Goal: Task Accomplishment & Management: Manage account settings

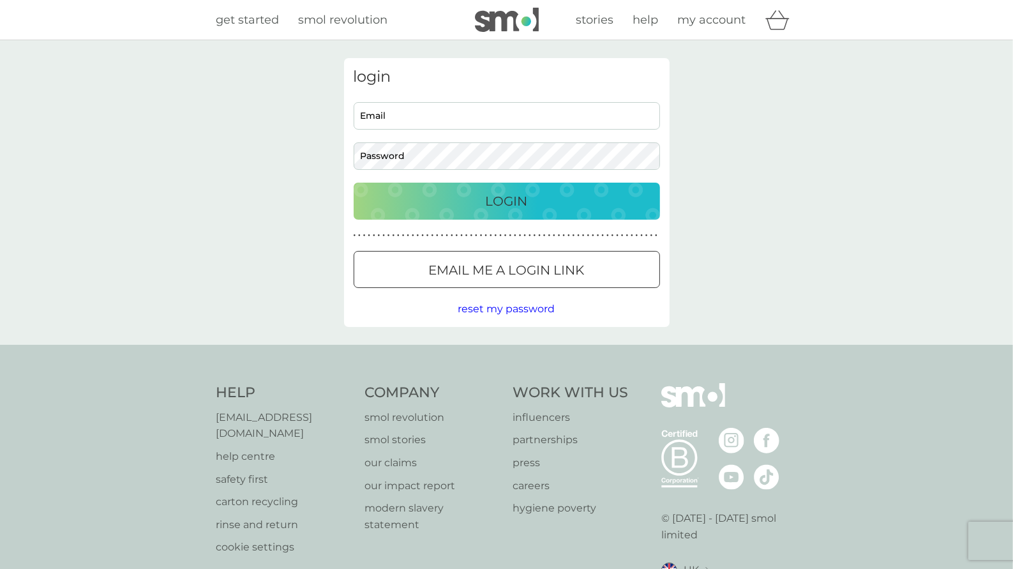
click at [404, 116] on input "Email" at bounding box center [507, 115] width 306 height 27
type input "[EMAIL_ADDRESS][DOMAIN_NAME]"
click at [440, 274] on p "Email me a login link" at bounding box center [507, 270] width 156 height 20
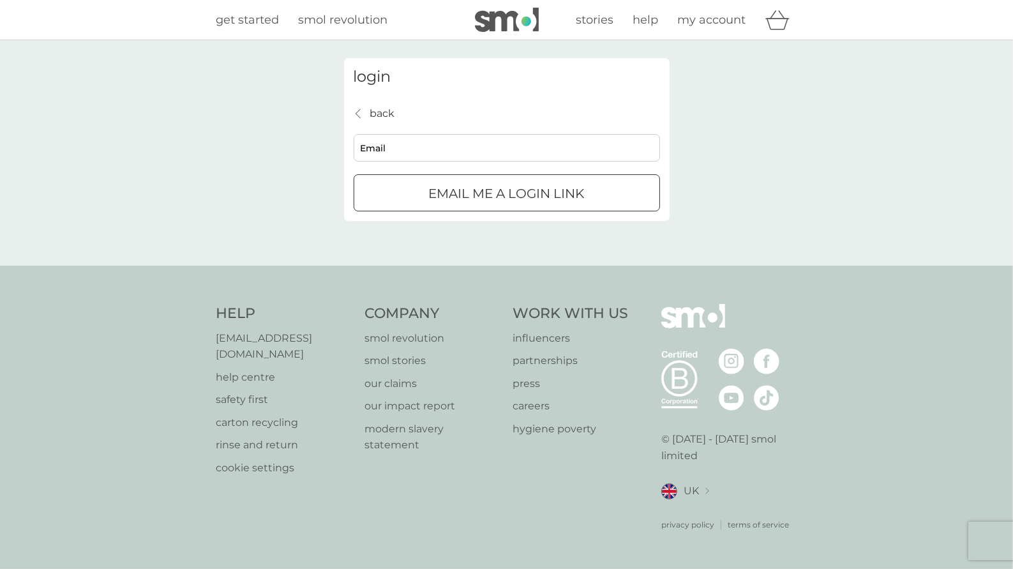
click at [433, 188] on p "Email me a login link" at bounding box center [507, 193] width 156 height 20
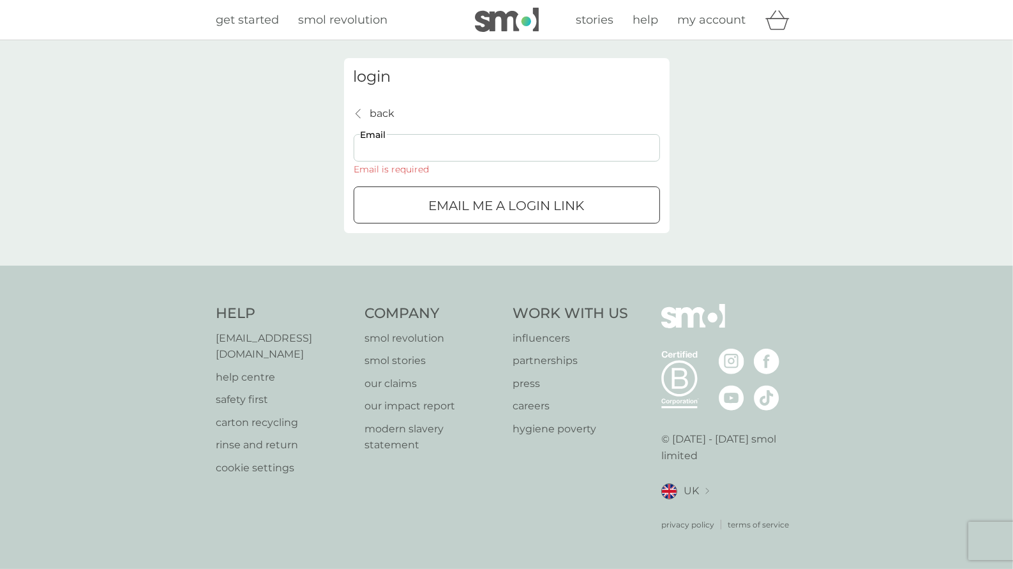
click at [419, 140] on input "Email" at bounding box center [507, 147] width 306 height 27
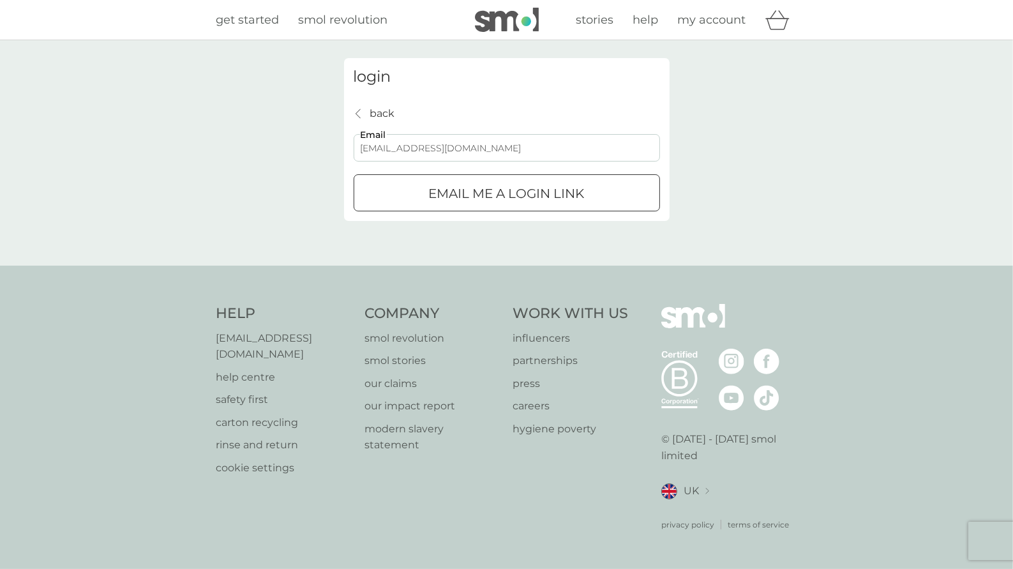
type input "[EMAIL_ADDRESS][DOMAIN_NAME]"
click at [426, 200] on div "Email me a login link" at bounding box center [506, 193] width 305 height 20
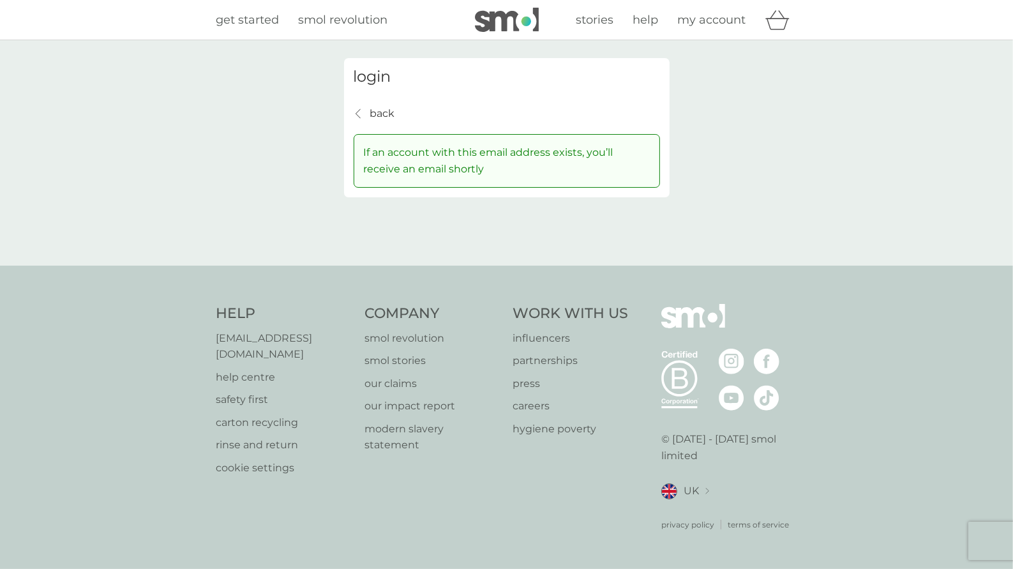
click at [365, 101] on div "login back back If an account with this email address exists, you’ll receive an…" at bounding box center [507, 127] width 326 height 139
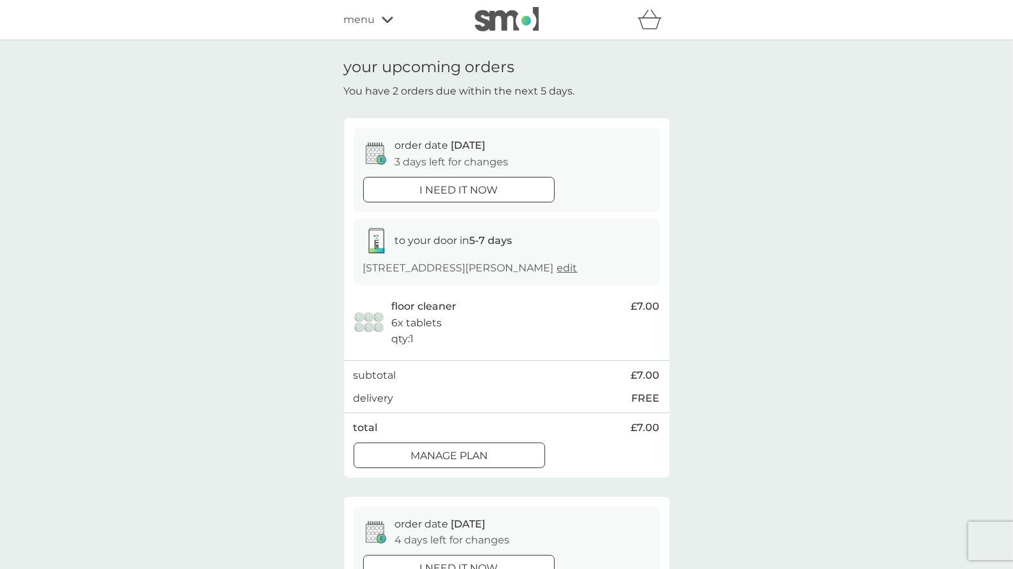
scroll to position [135, 0]
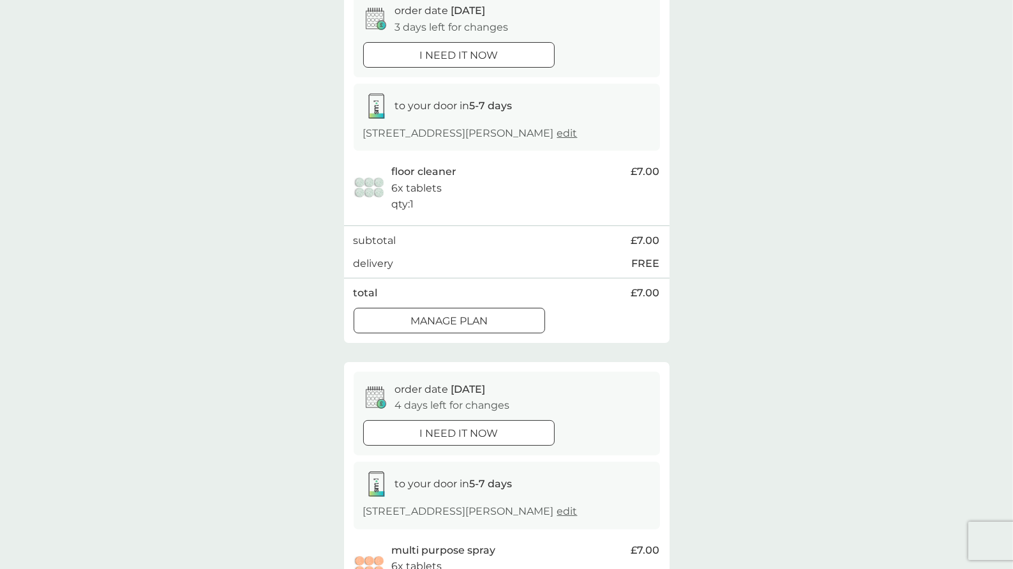
click at [516, 315] on div "Manage plan" at bounding box center [449, 321] width 190 height 17
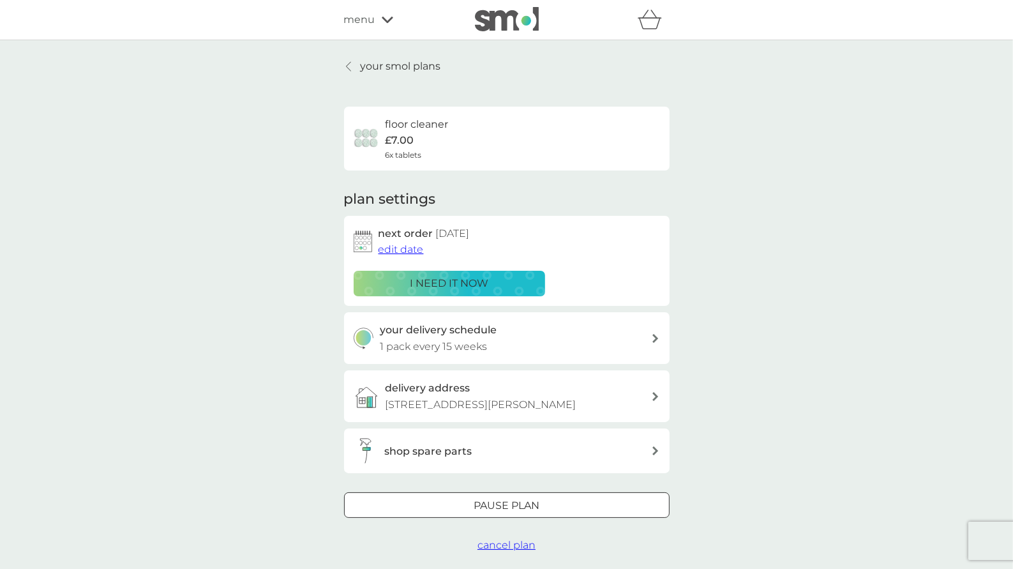
click at [655, 333] on div at bounding box center [655, 338] width 9 height 10
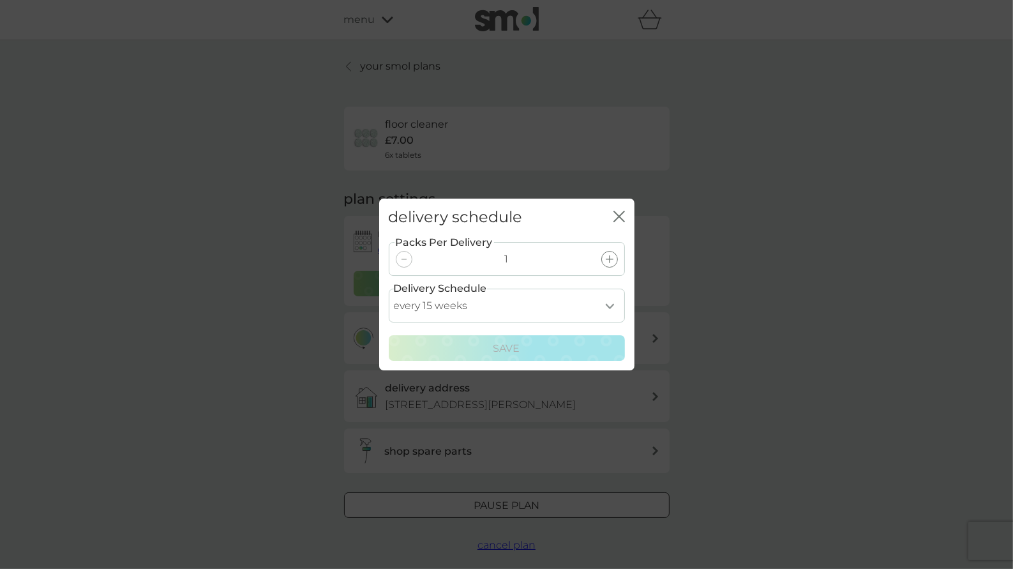
click at [389, 289] on select "every 1 week every 2 weeks every 3 weeks every 4 weeks every 5 weeks every 6 we…" at bounding box center [507, 306] width 236 height 34
select select "182"
click option "every 26 weeks" at bounding box center [0, 0] width 0 height 0
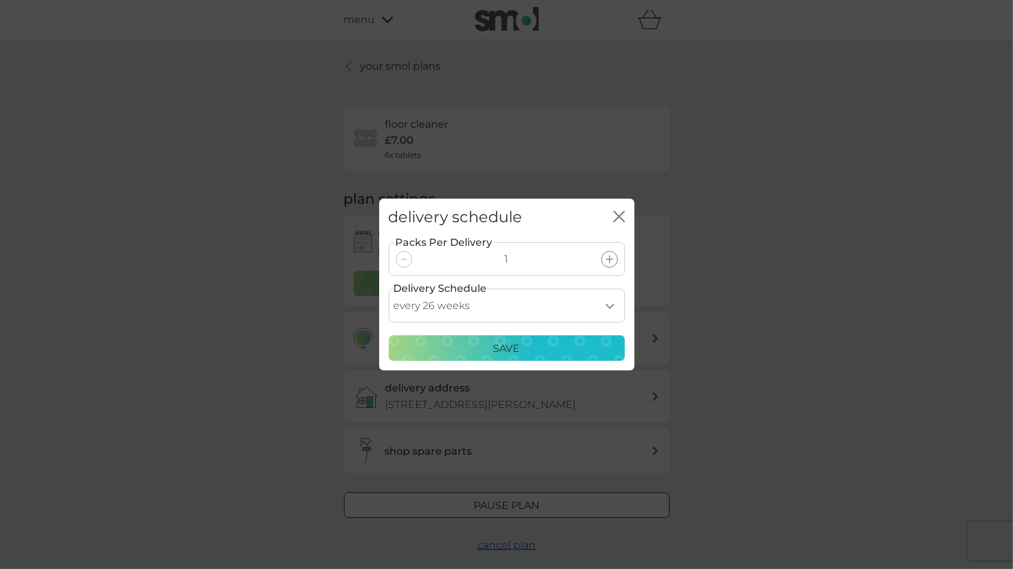
click at [522, 347] on div "Save" at bounding box center [507, 348] width 220 height 17
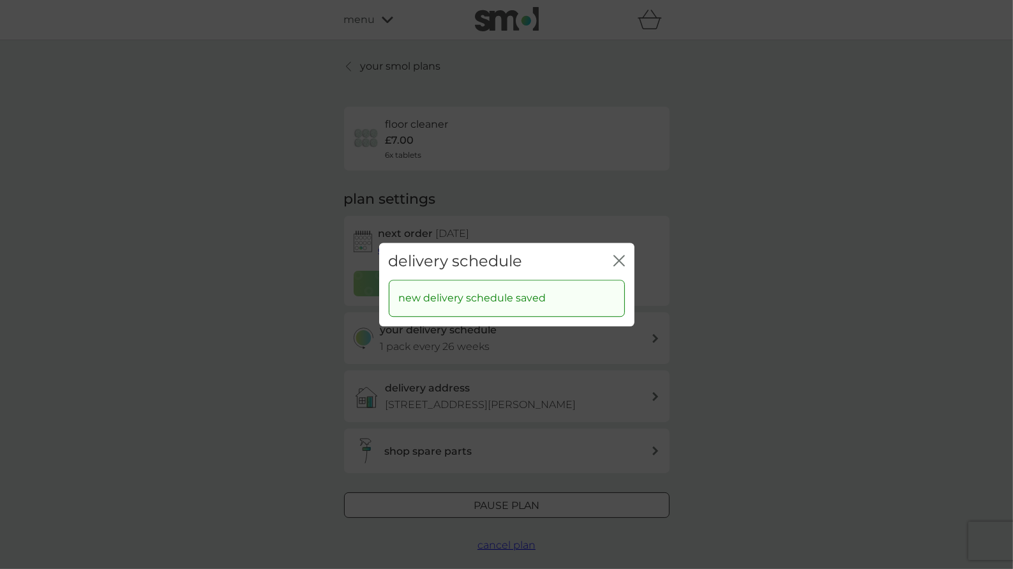
click at [619, 259] on icon "close" at bounding box center [618, 260] width 11 height 11
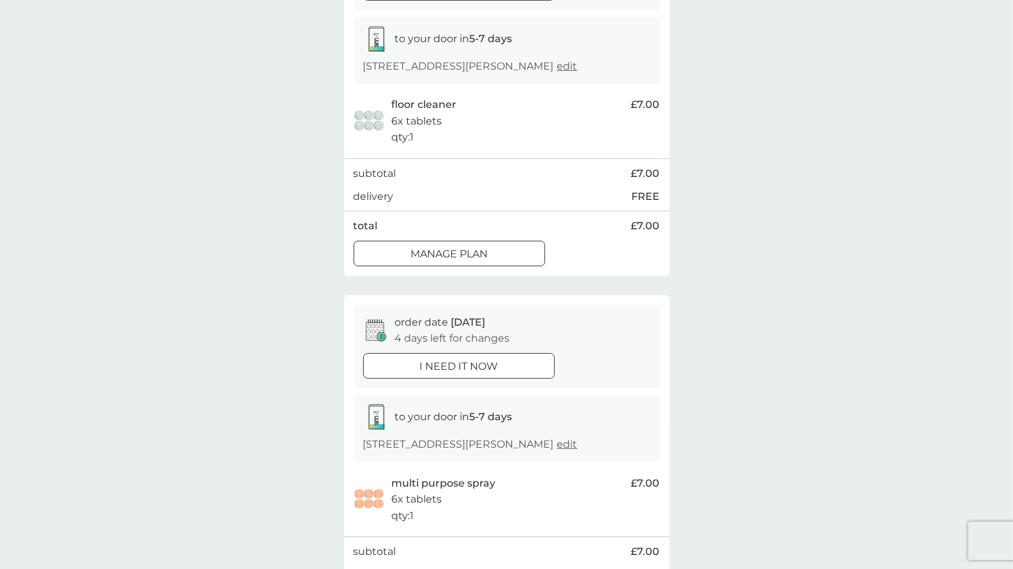
scroll to position [337, 0]
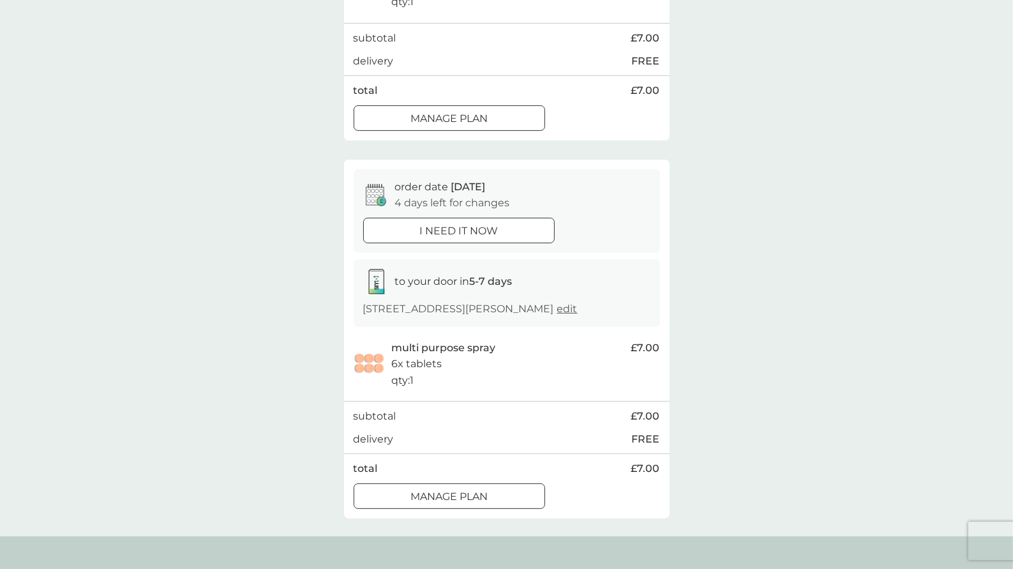
click at [520, 499] on div "Manage plan" at bounding box center [449, 496] width 190 height 17
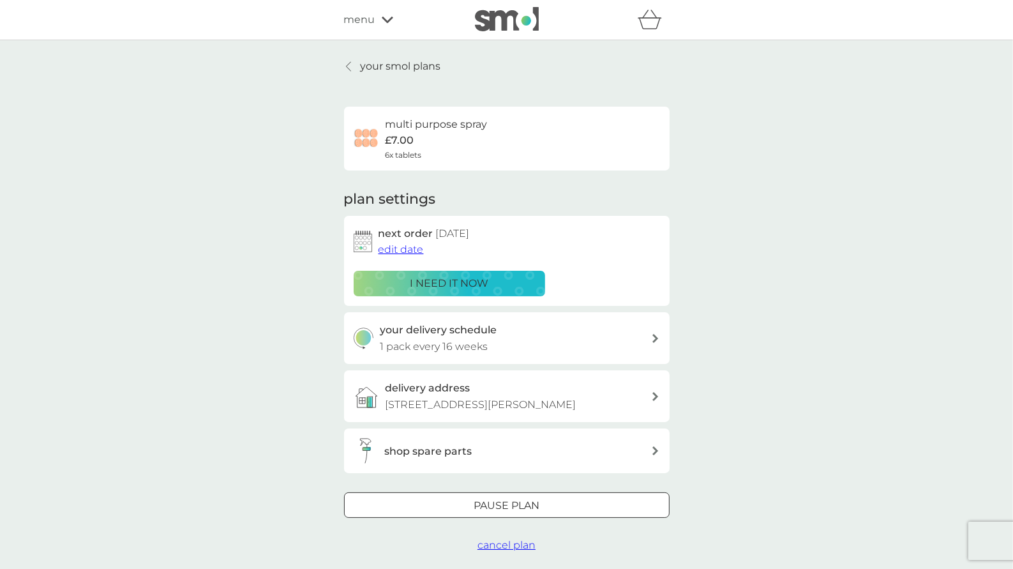
click at [656, 333] on div at bounding box center [655, 338] width 9 height 10
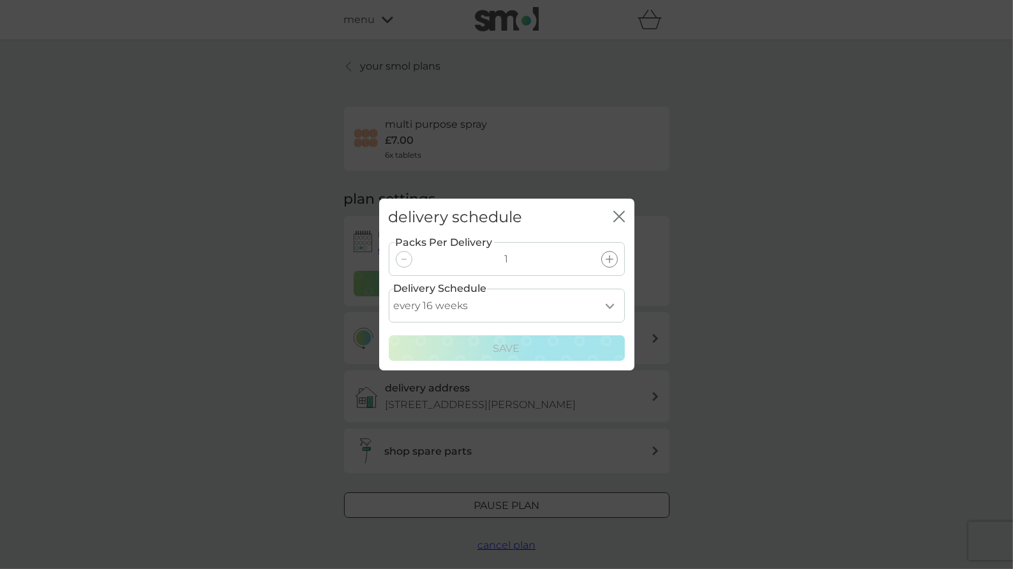
click at [389, 289] on select "every 1 week every 2 weeks every 3 weeks every 4 weeks every 5 weeks every 6 we…" at bounding box center [507, 306] width 236 height 34
click option "every 28 weeks" at bounding box center [0, 0] width 0 height 0
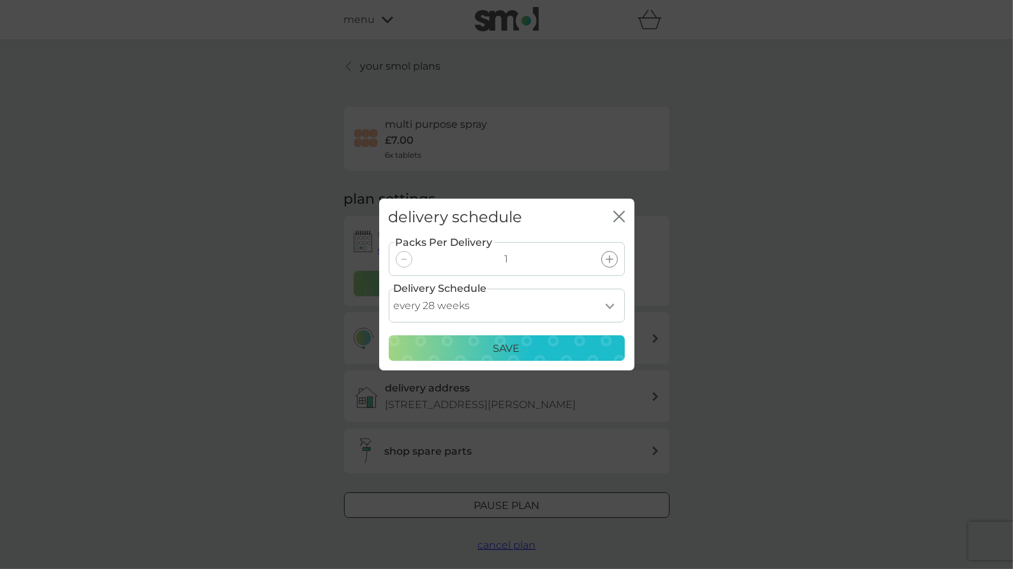
click at [389, 289] on select "every 1 week every 2 weeks every 3 weeks every 4 weeks every 5 weeks every 6 we…" at bounding box center [507, 306] width 236 height 34
select select "182"
click option "every 26 weeks" at bounding box center [0, 0] width 0 height 0
click at [525, 348] on div "Save" at bounding box center [507, 348] width 220 height 17
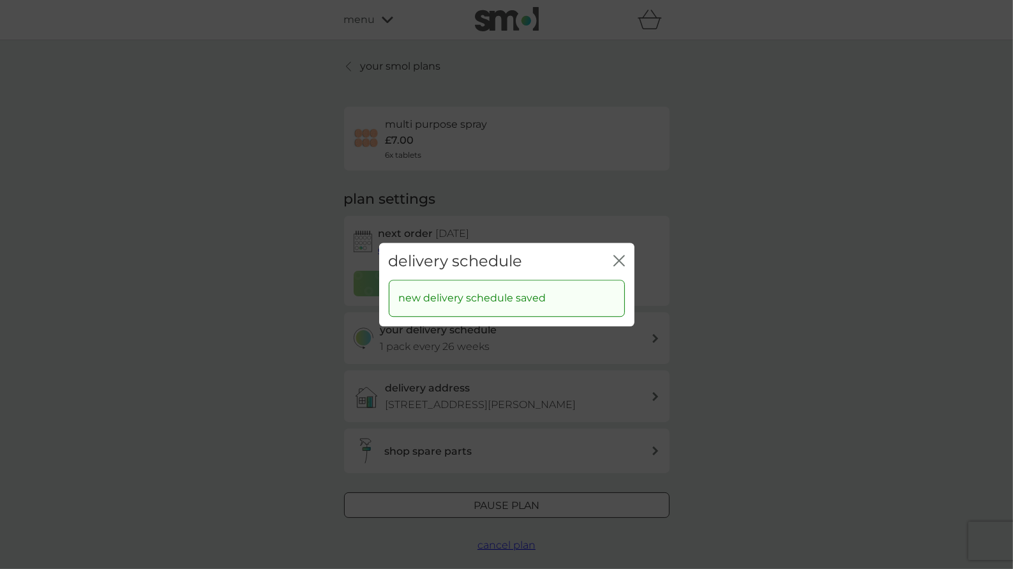
click at [622, 259] on icon "close" at bounding box center [618, 260] width 11 height 11
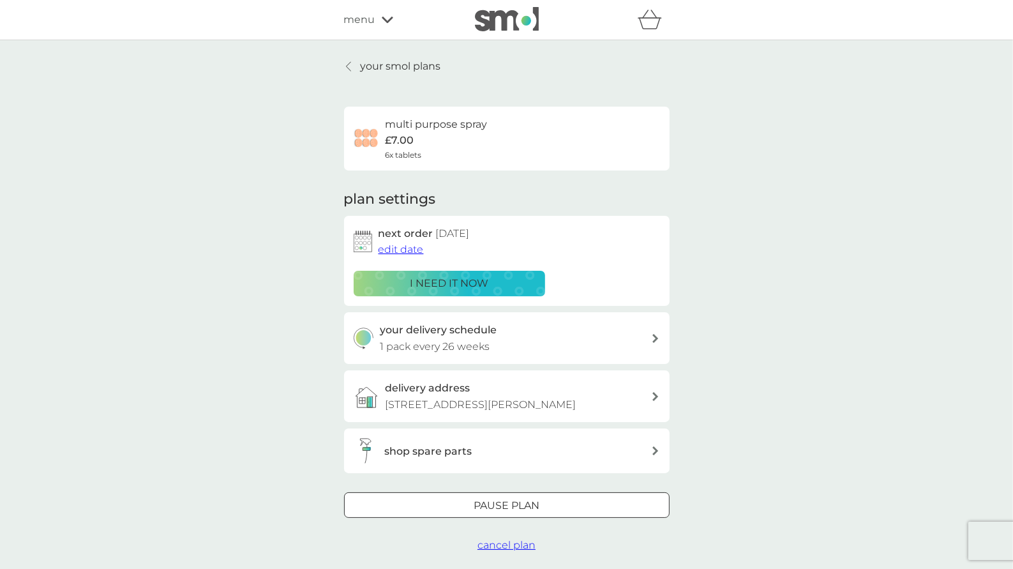
click at [407, 61] on p "your smol plans" at bounding box center [401, 66] width 80 height 17
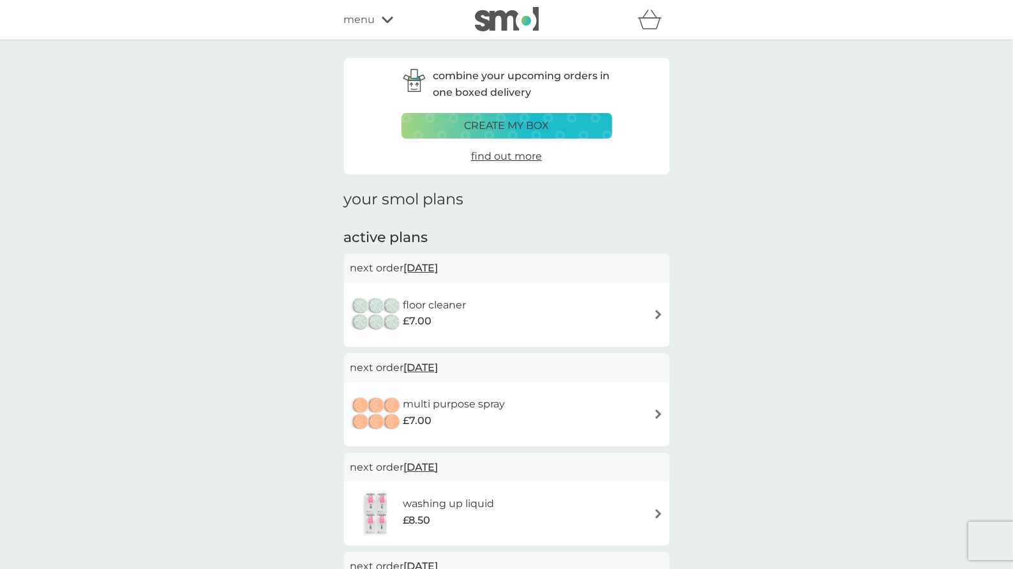
click at [439, 266] on span "[DATE]" at bounding box center [421, 267] width 34 height 25
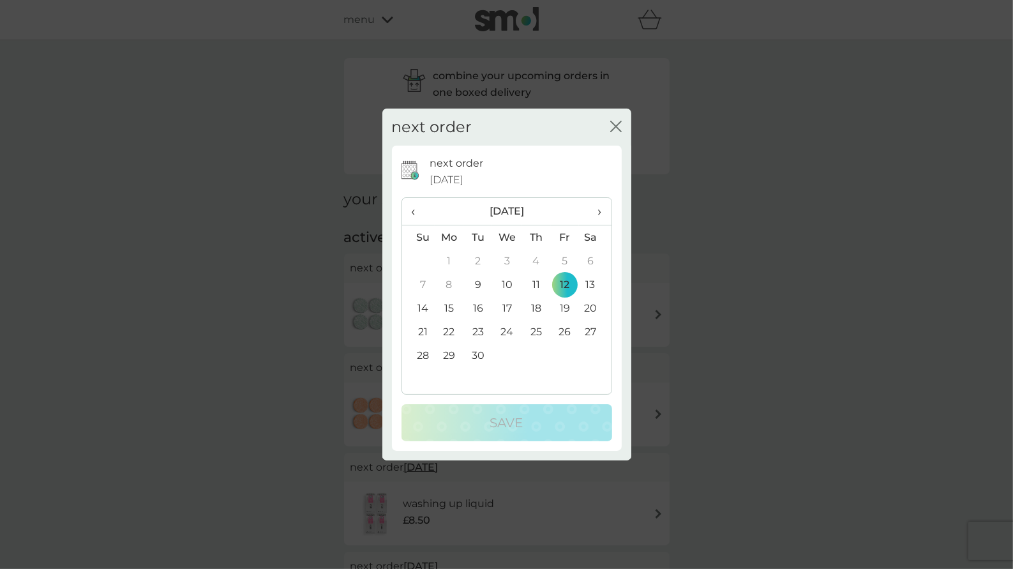
click at [619, 126] on icon "close" at bounding box center [615, 126] width 11 height 11
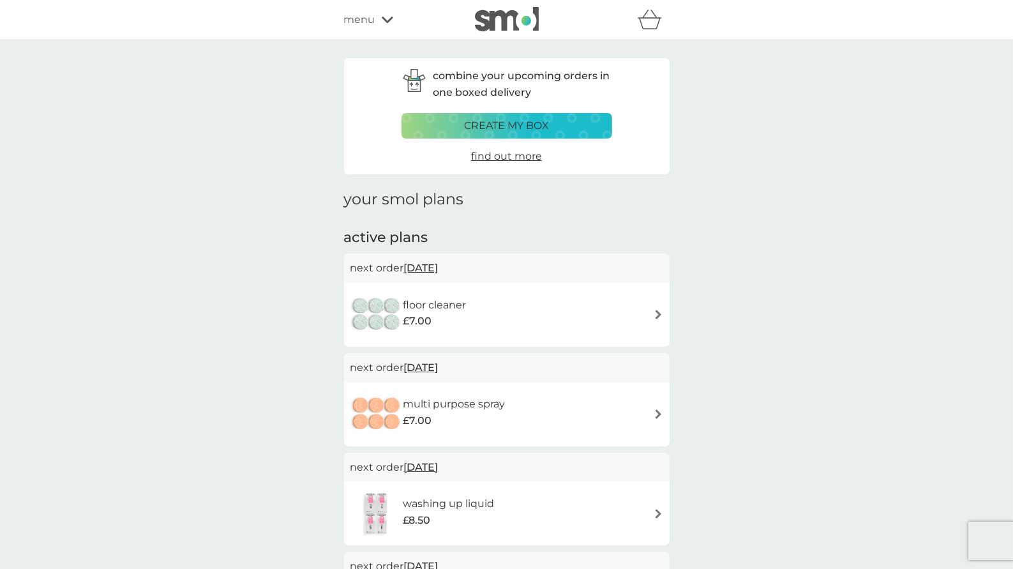
click at [433, 266] on span "12 Sep 2025" at bounding box center [421, 267] width 34 height 25
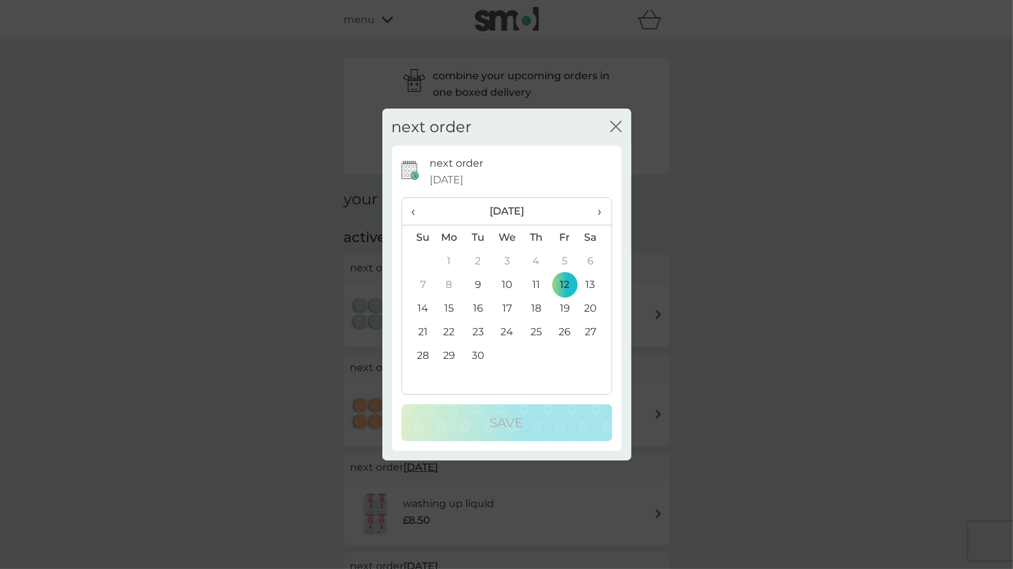
click at [594, 213] on span "›" at bounding box center [595, 211] width 13 height 27
click at [476, 332] on td "18" at bounding box center [477, 332] width 29 height 24
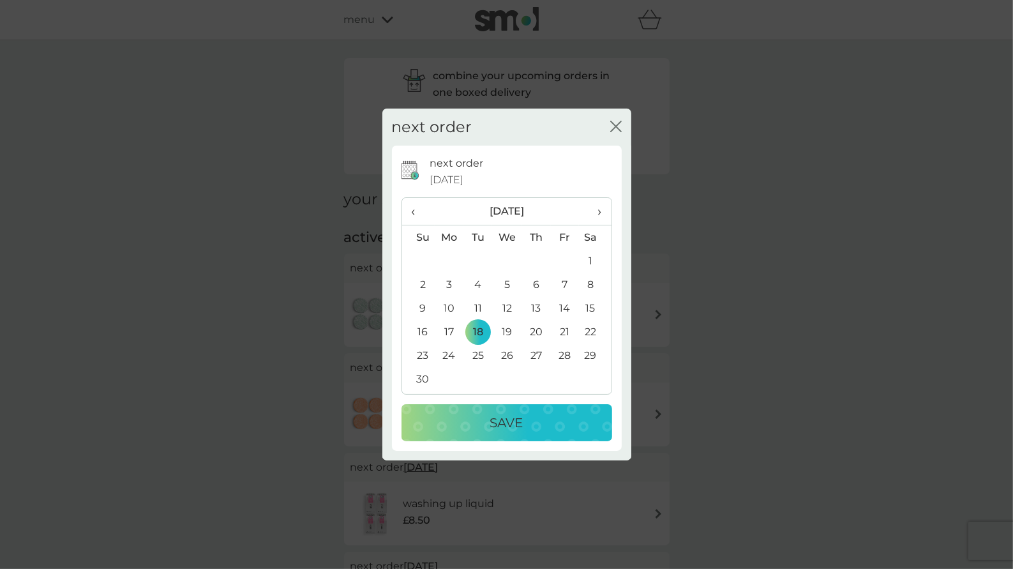
click at [502, 428] on p "Save" at bounding box center [506, 422] width 33 height 20
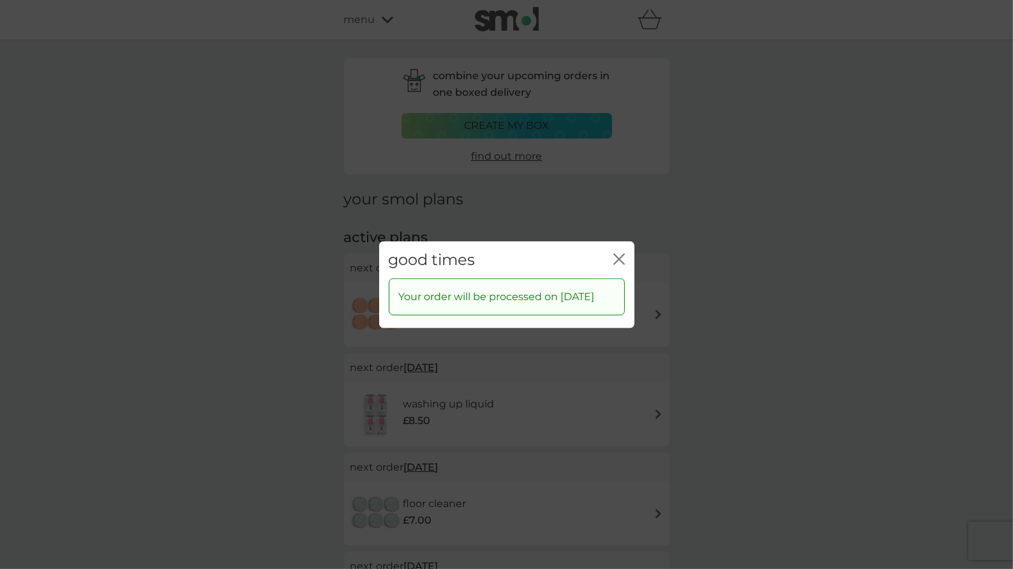
click at [622, 254] on icon "close" at bounding box center [618, 258] width 11 height 11
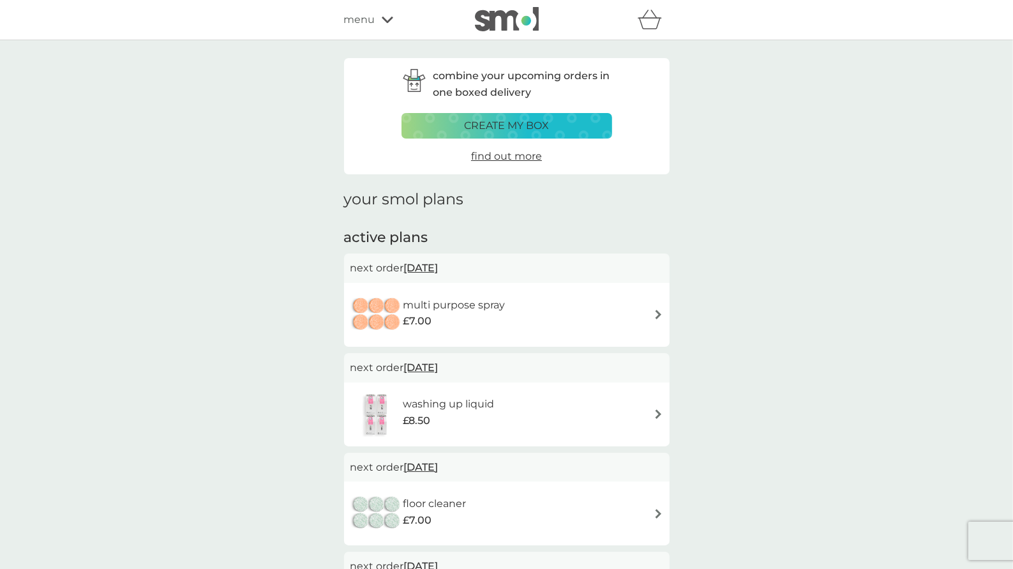
click at [439, 265] on span "13 Sep 2025" at bounding box center [421, 267] width 34 height 25
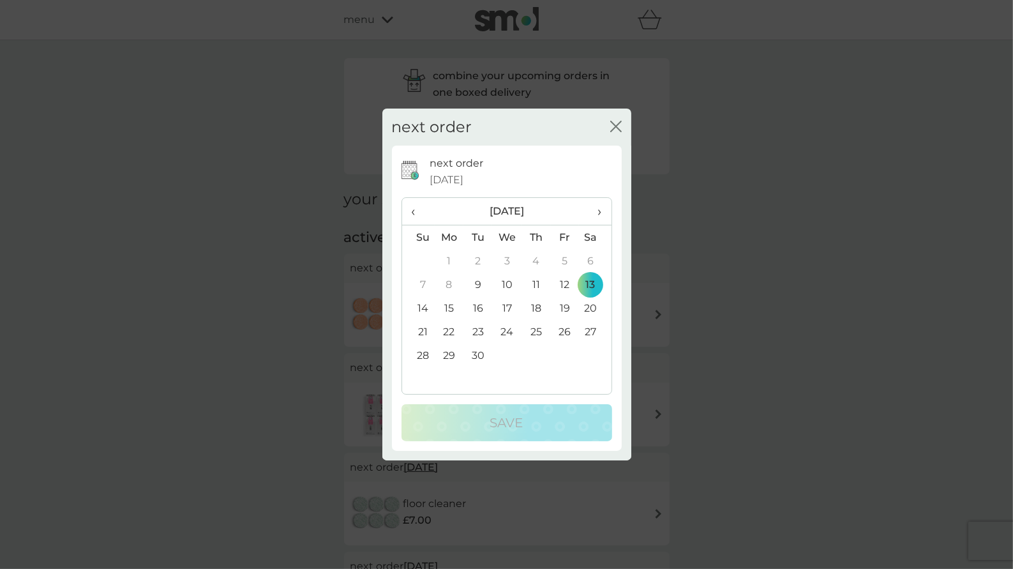
click at [599, 213] on span "›" at bounding box center [595, 211] width 13 height 27
click at [477, 328] on td "18" at bounding box center [477, 332] width 29 height 24
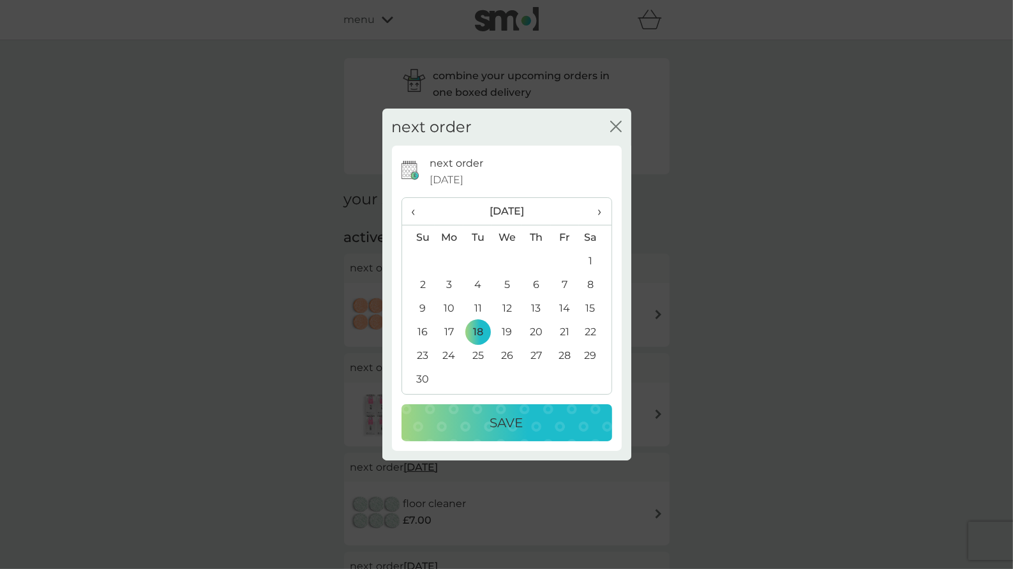
click at [499, 425] on p "Save" at bounding box center [506, 422] width 33 height 20
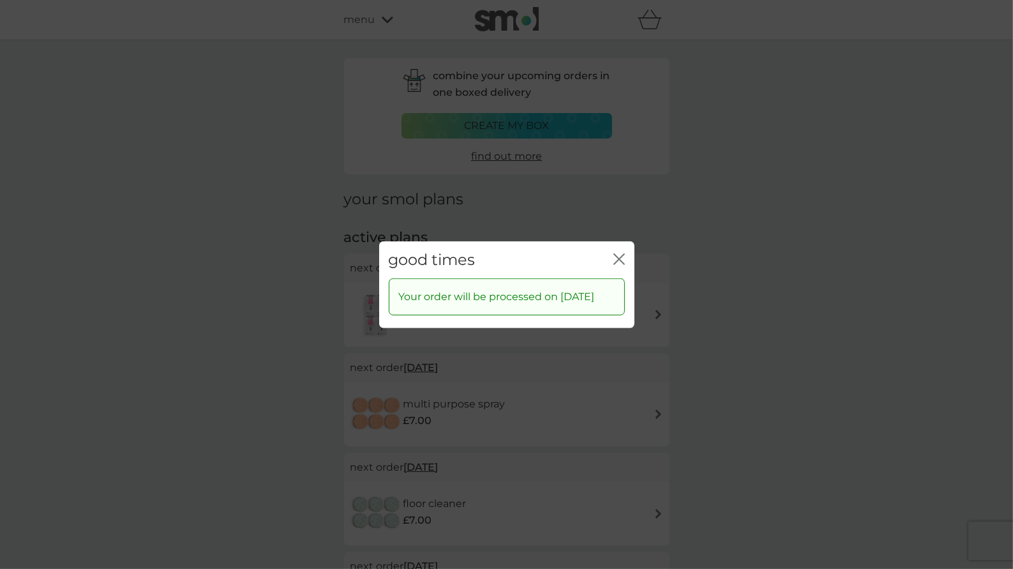
click at [617, 250] on div "close" at bounding box center [618, 259] width 11 height 19
click at [619, 253] on icon "close" at bounding box center [618, 258] width 11 height 11
